Goal: Find specific page/section: Find specific page/section

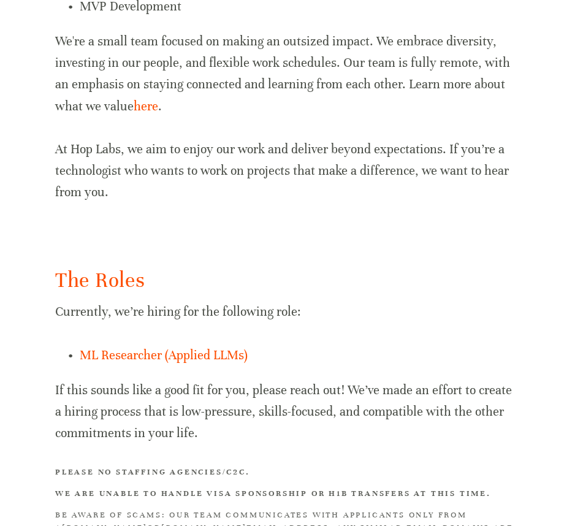
scroll to position [850, 0]
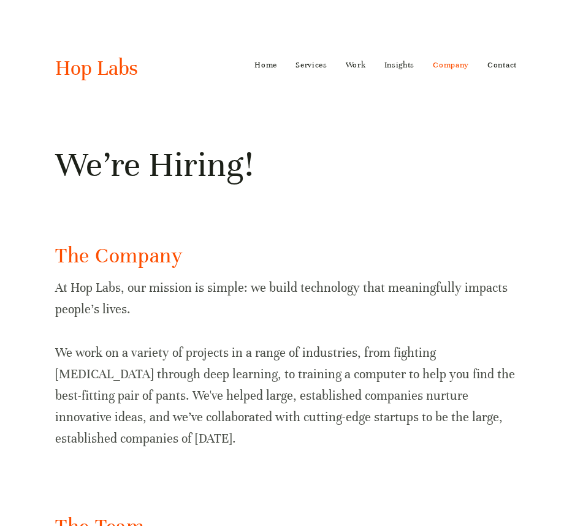
scroll to position [850, 0]
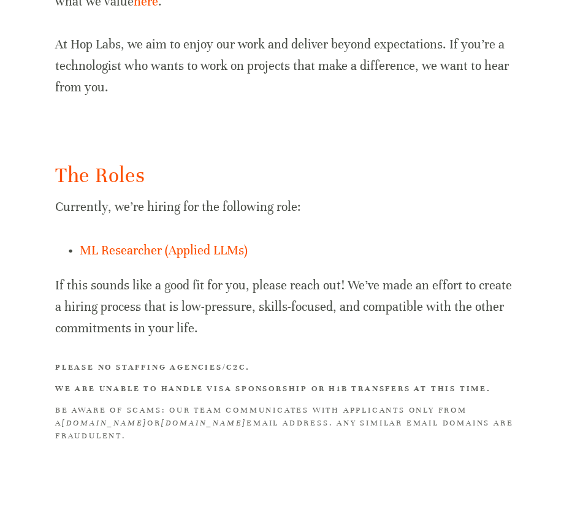
click at [381, 109] on div at bounding box center [286, 130] width 483 height 42
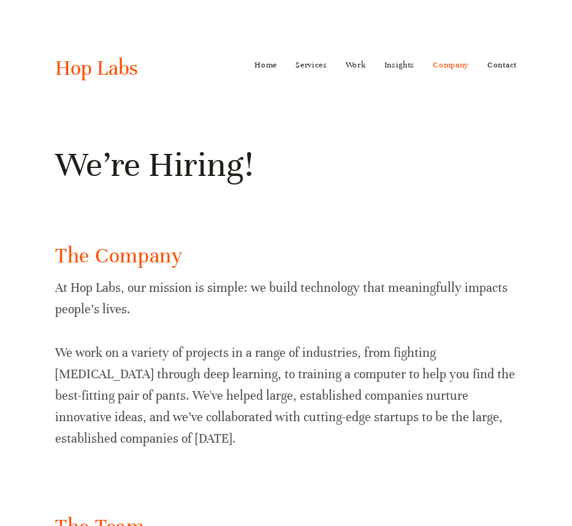
scroll to position [850, 0]
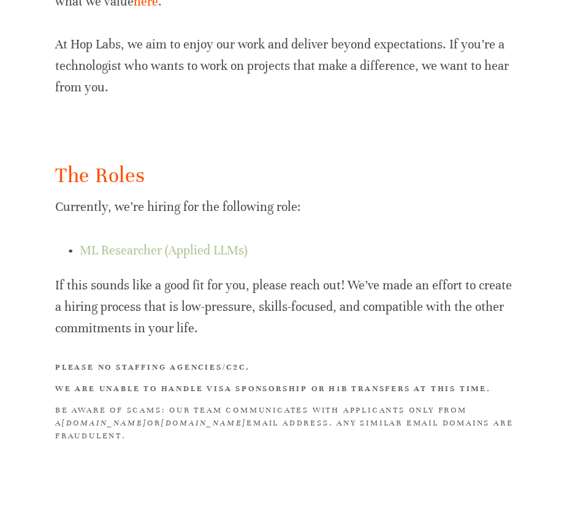
click at [219, 243] on link "ML Researcher (Applied LLMs)" at bounding box center [164, 250] width 168 height 15
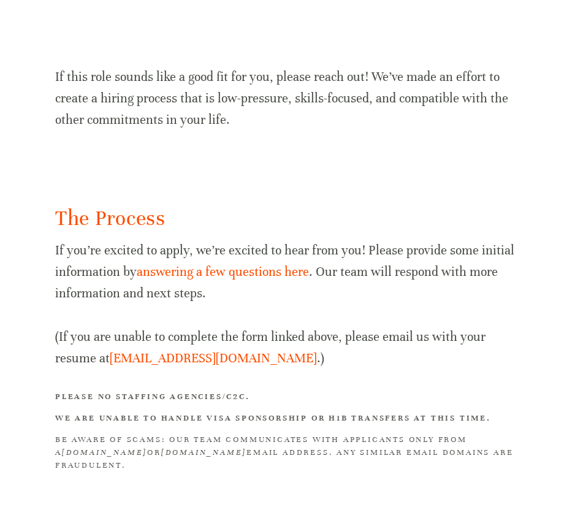
scroll to position [1640, 0]
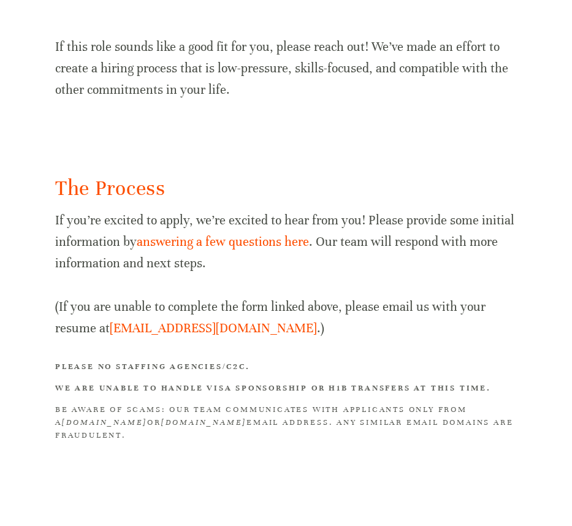
click at [305, 132] on div at bounding box center [286, 137] width 483 height 53
